Goal: Find specific page/section: Find specific page/section

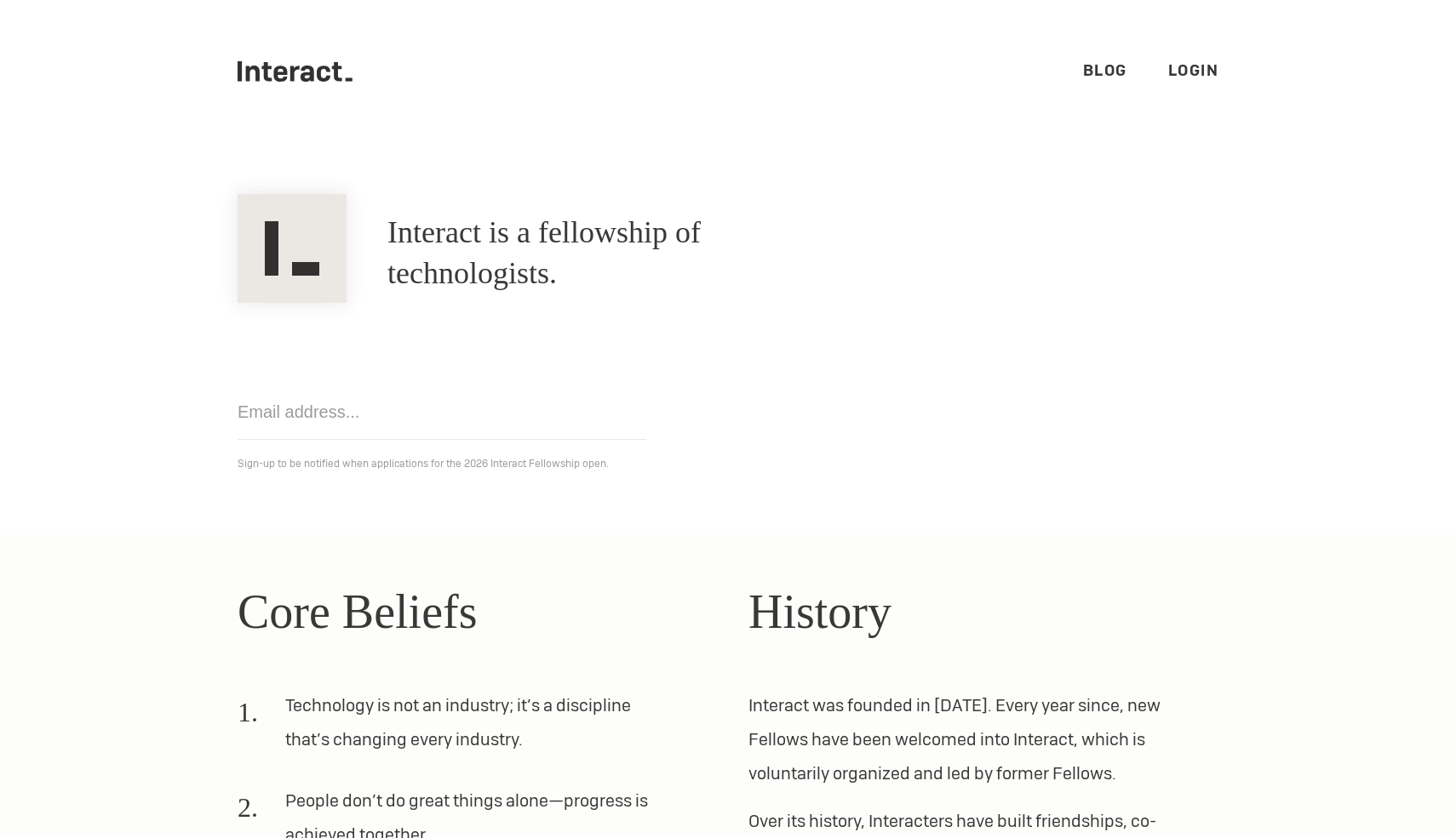
click at [1190, 66] on link "Login" at bounding box center [1193, 71] width 51 height 20
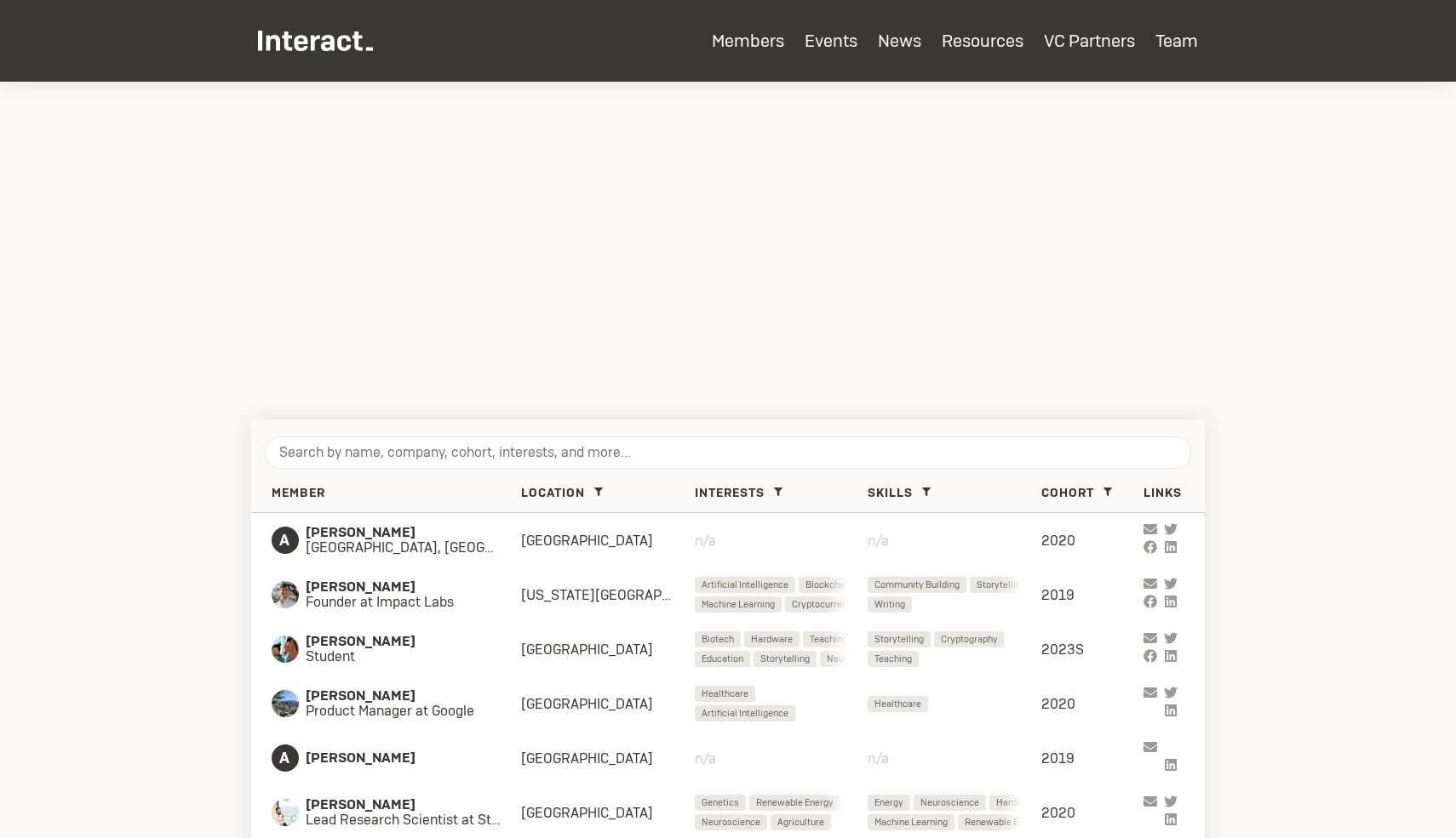
scroll to position [423, 0]
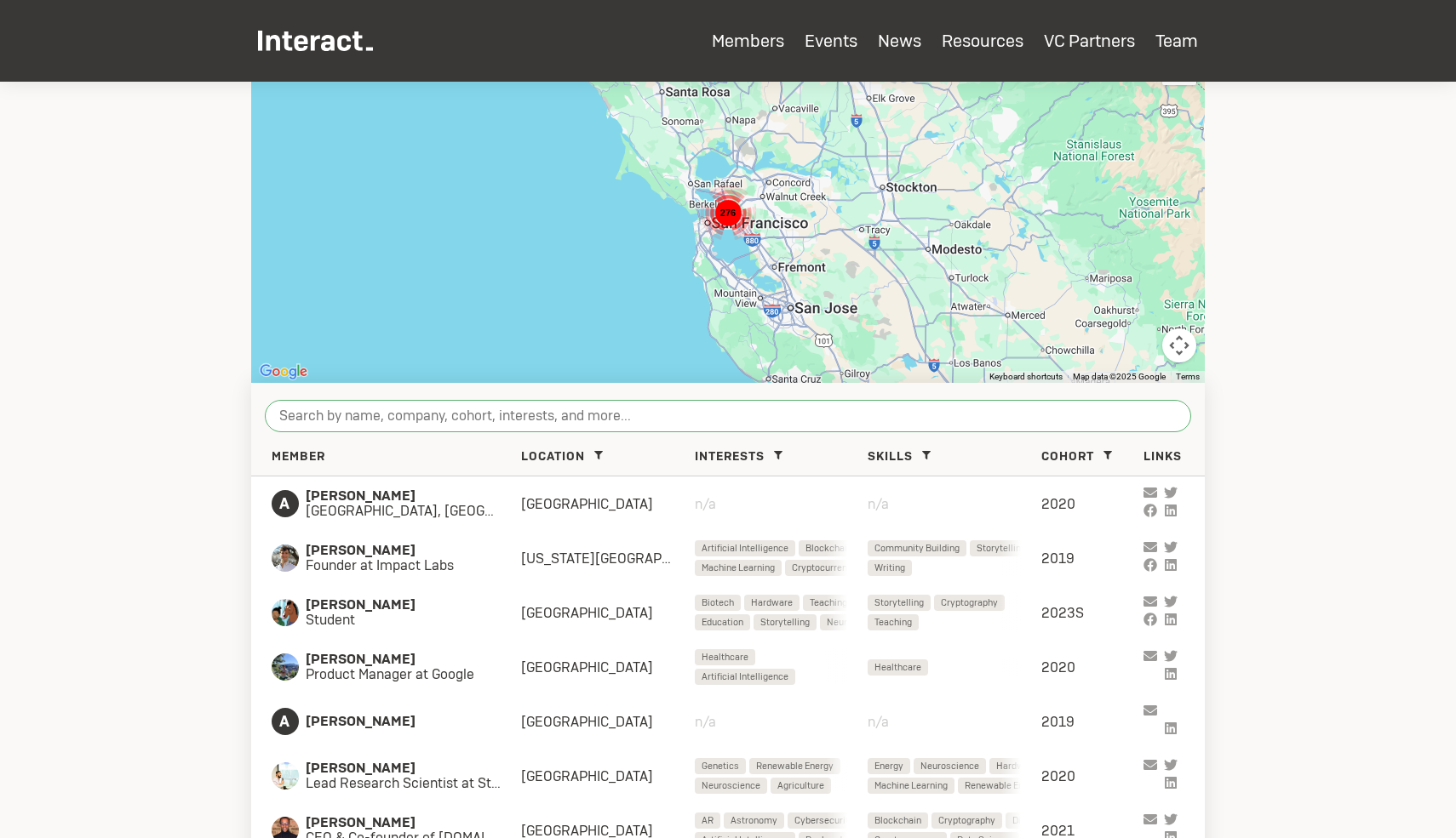
click at [440, 430] on input "search" at bounding box center [728, 416] width 926 height 33
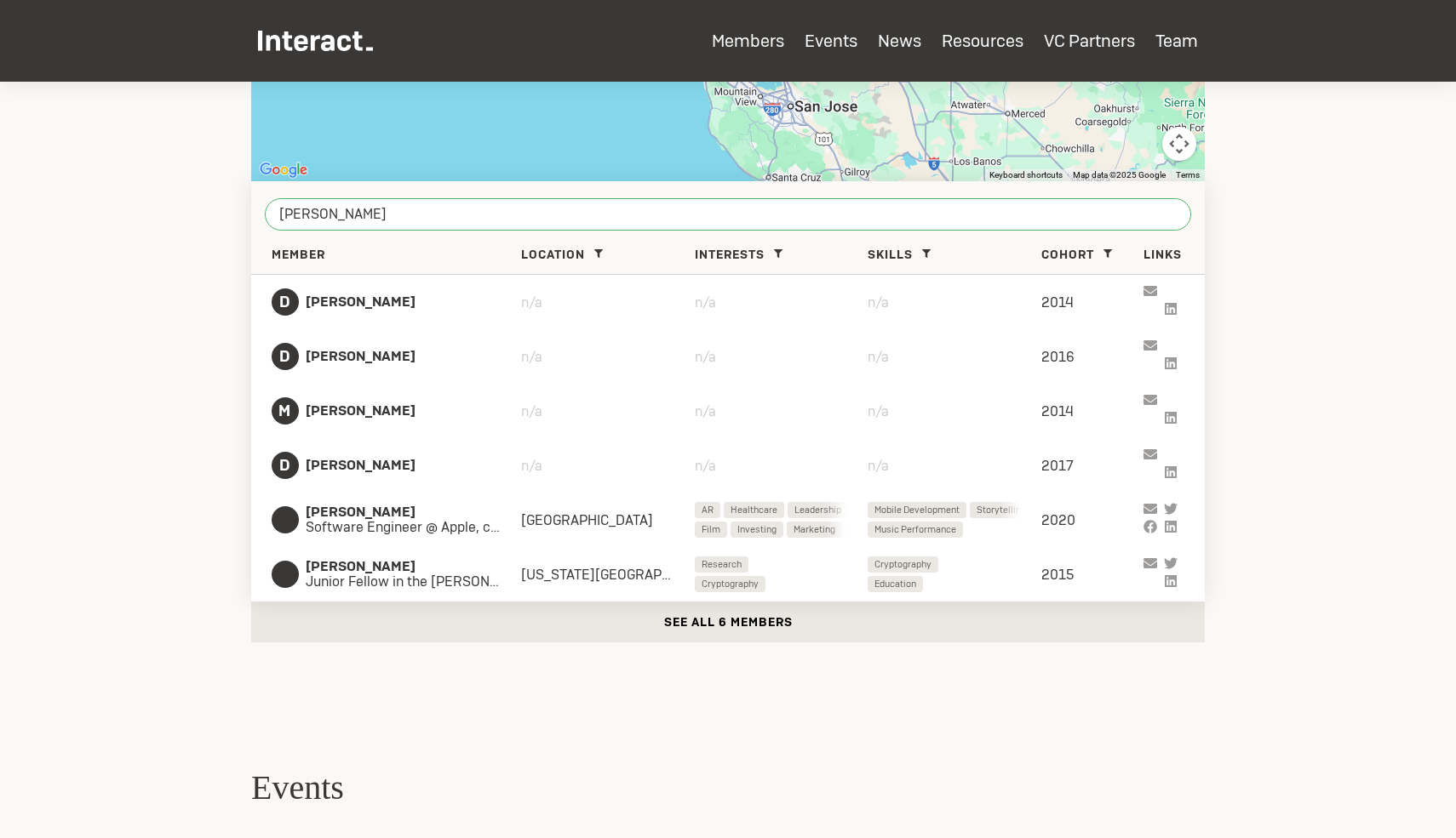
scroll to position [624, 0]
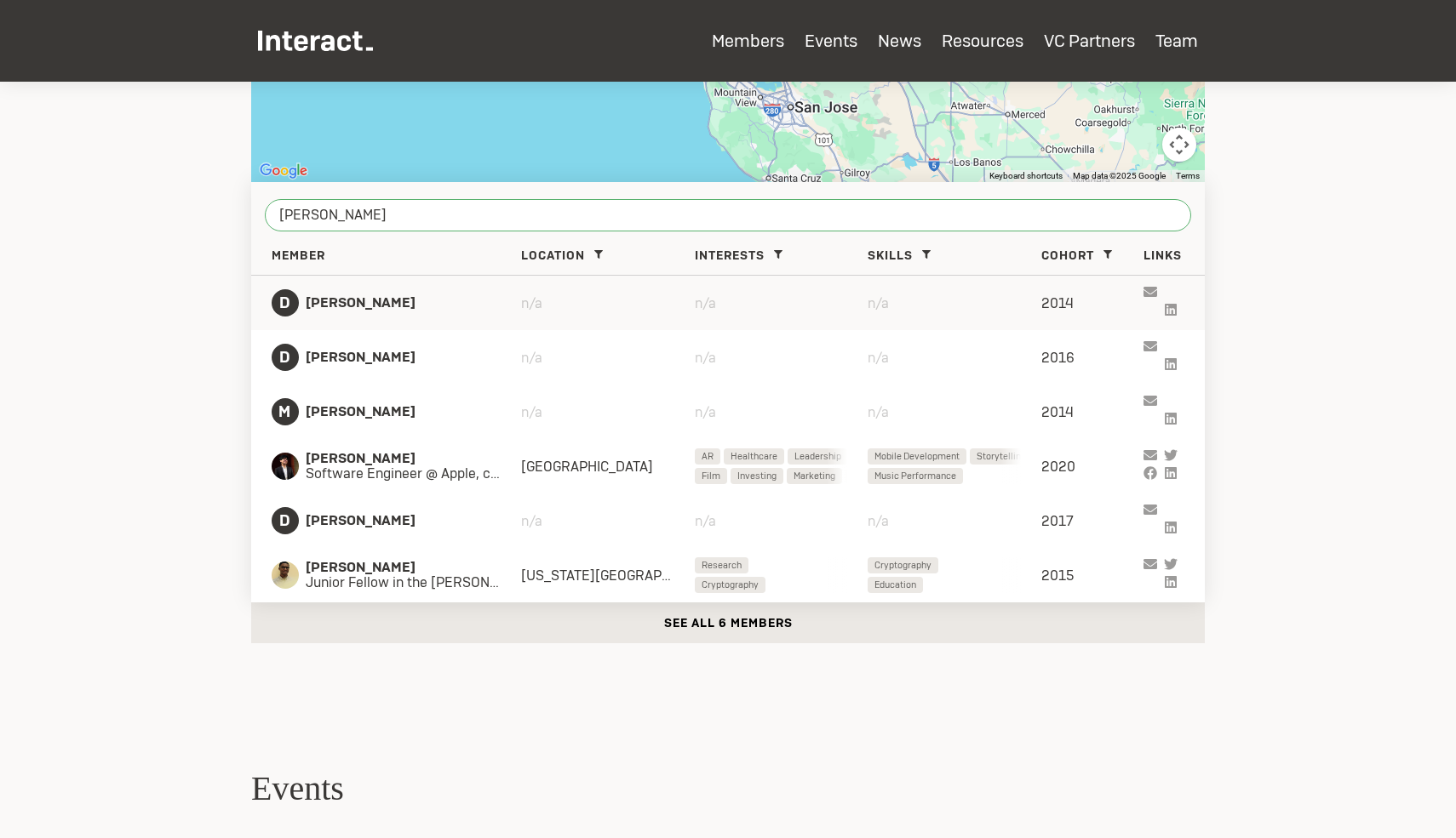
type input "daniel"
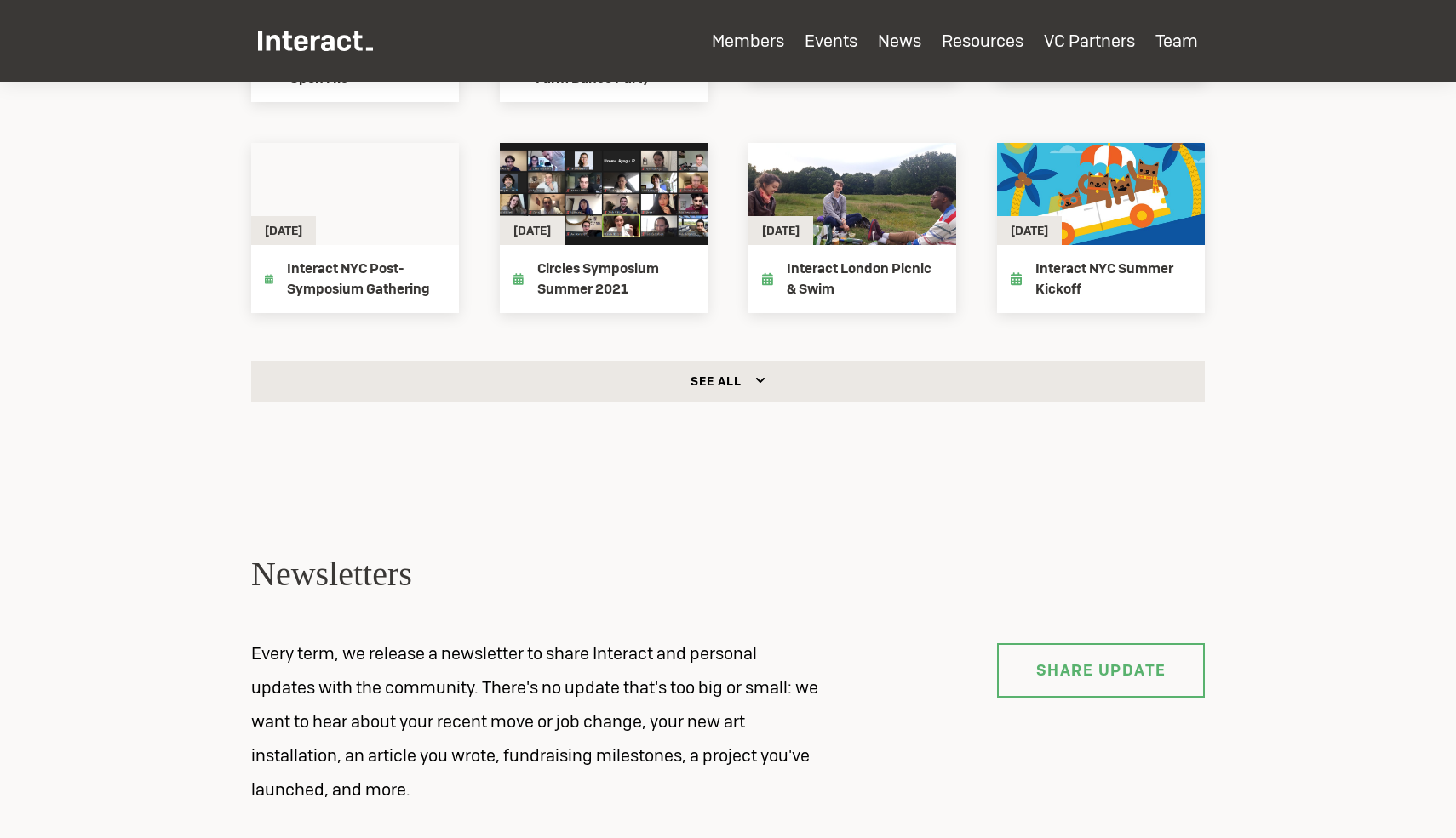
scroll to position [1819, 0]
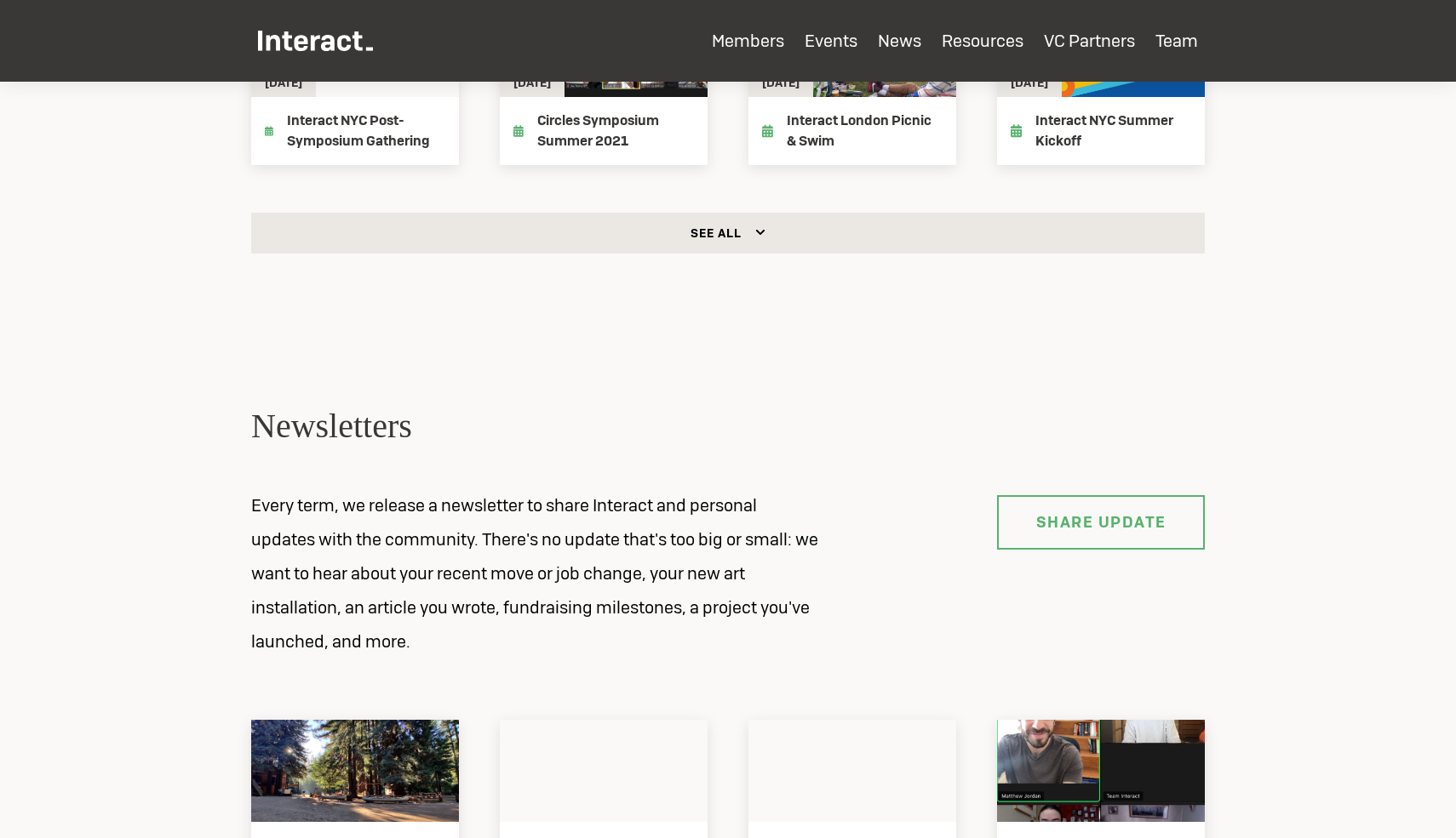
drag, startPoint x: 417, startPoint y: 151, endPoint x: 427, endPoint y: 230, distance: 79.6
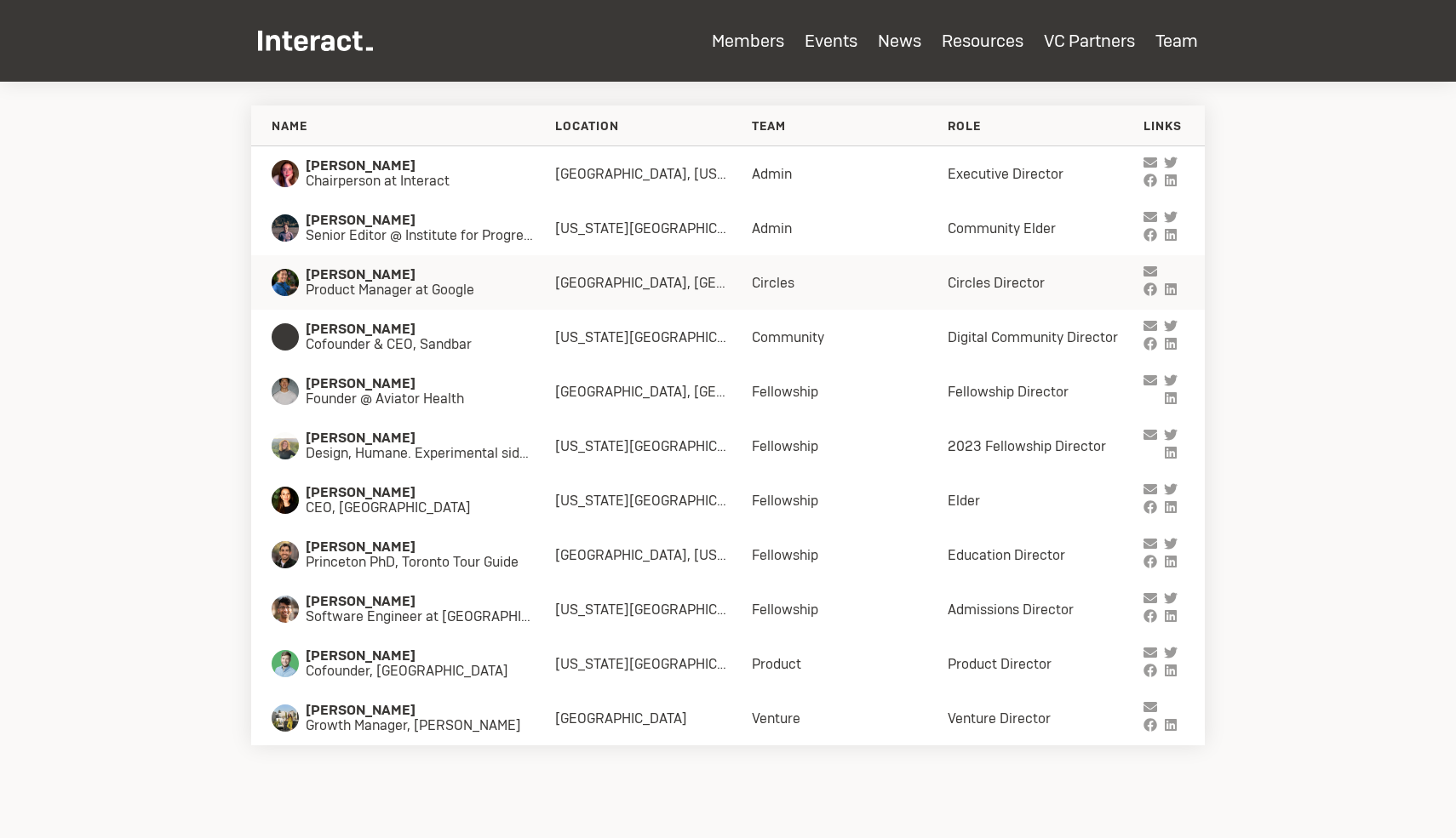
scroll to position [6056, 0]
